Goal: Use online tool/utility: Utilize a website feature to perform a specific function

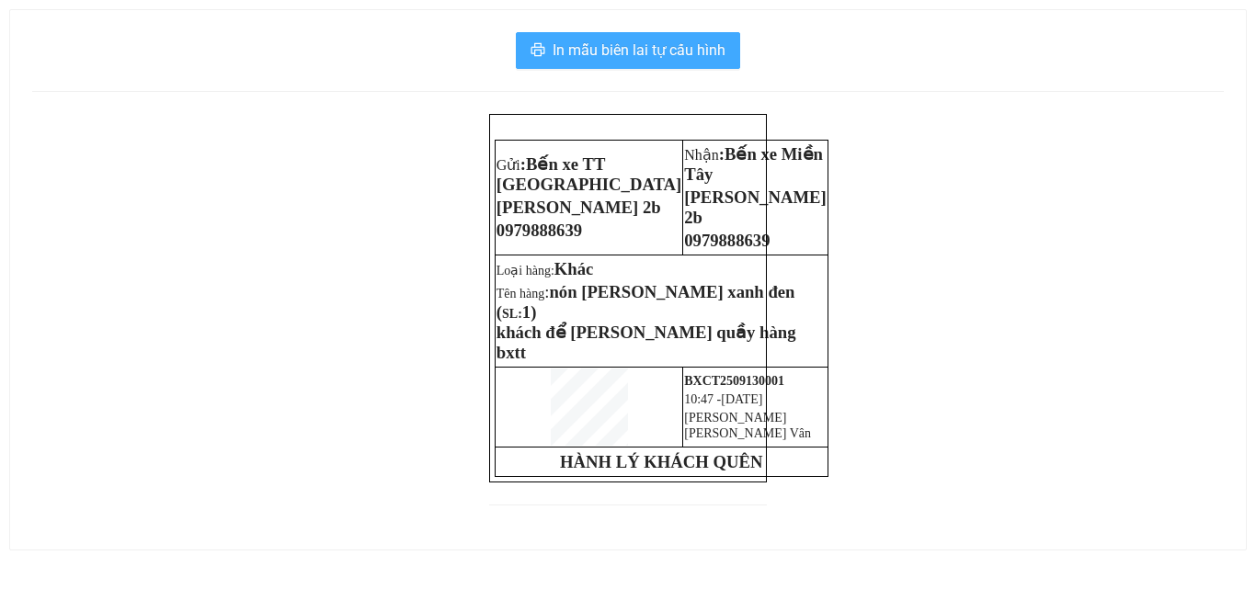
click at [649, 57] on span "In mẫu biên lai tự cấu hình" at bounding box center [639, 50] width 173 height 23
click at [622, 41] on span "In mẫu biên lai tự cấu hình" at bounding box center [639, 50] width 173 height 23
